Goal: Task Accomplishment & Management: Manage account settings

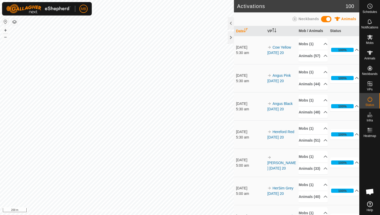
scroll to position [185, 0]
click at [369, 54] on icon at bounding box center [369, 53] width 6 height 6
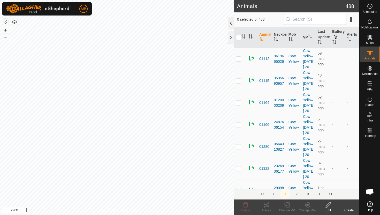
click at [232, 22] on div at bounding box center [231, 23] width 6 height 12
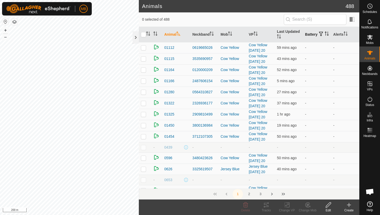
click at [324, 36] on icon "Activate to sort" at bounding box center [326, 34] width 4 height 4
